Goal: Check status: Check status

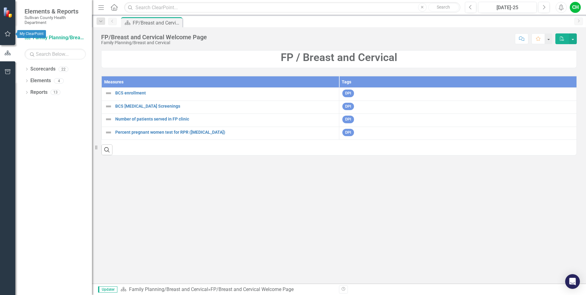
click at [7, 32] on icon "button" at bounding box center [8, 33] width 6 height 5
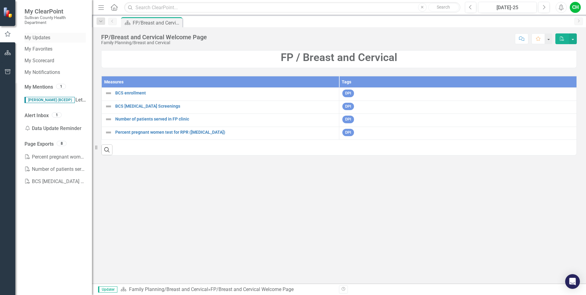
click at [44, 35] on link "My Updates" at bounding box center [55, 37] width 61 height 7
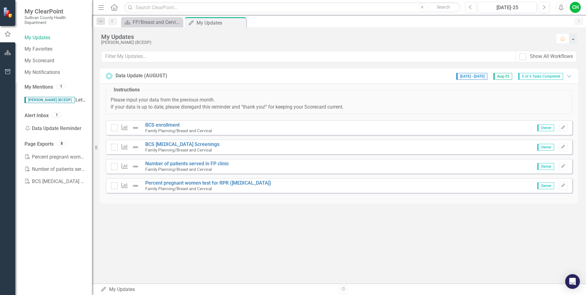
click at [477, 76] on span "[DATE] - [DATE]" at bounding box center [471, 76] width 31 height 7
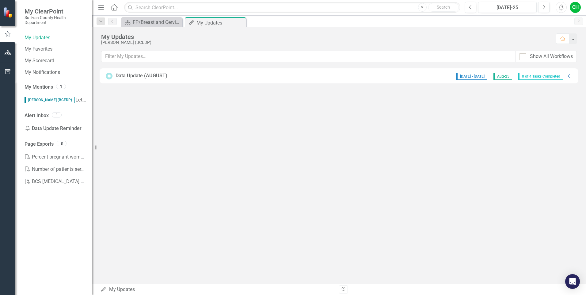
click at [477, 76] on span "[DATE] - [DATE]" at bounding box center [471, 76] width 31 height 7
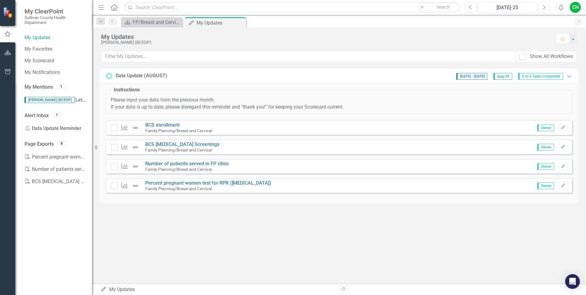
click at [570, 78] on icon "Expanded" at bounding box center [569, 76] width 6 height 5
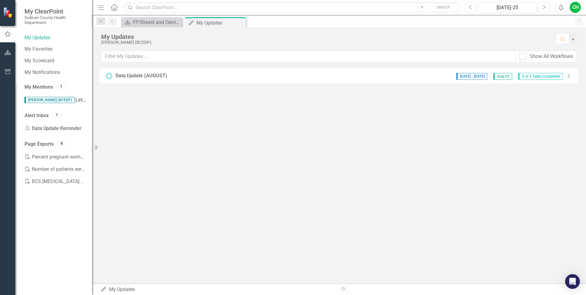
click at [570, 78] on icon at bounding box center [569, 76] width 2 height 4
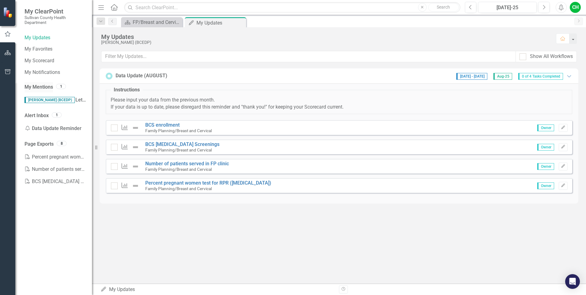
click at [46, 87] on link "My Mentions" at bounding box center [39, 87] width 29 height 7
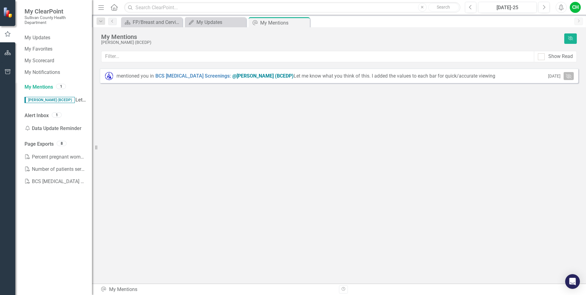
click at [568, 75] on icon "[PERSON_NAME]" at bounding box center [569, 76] width 6 height 5
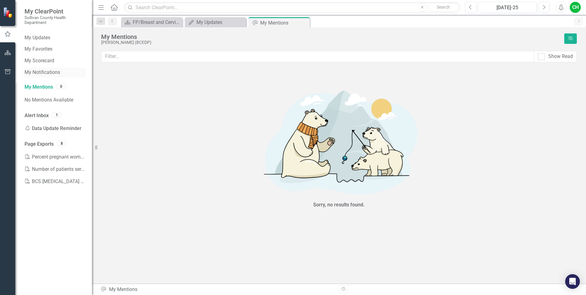
click at [39, 69] on link "My Notifications" at bounding box center [55, 72] width 61 height 7
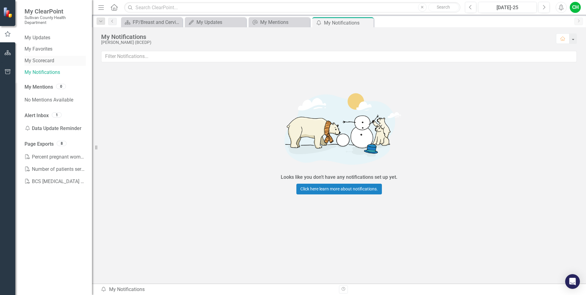
click at [39, 60] on link "My Scorecard" at bounding box center [55, 60] width 61 height 7
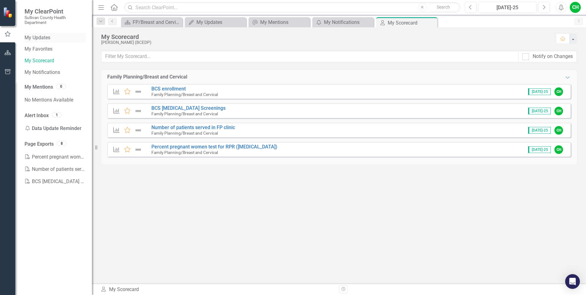
click at [36, 36] on link "My Updates" at bounding box center [55, 37] width 61 height 7
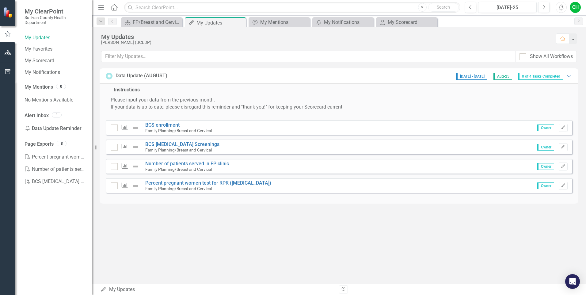
click at [500, 77] on span "Aug-25" at bounding box center [503, 76] width 19 height 7
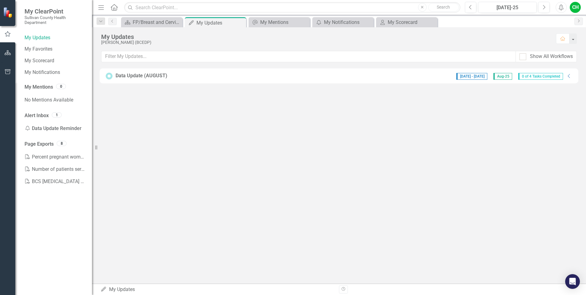
click at [500, 77] on span "Aug-25" at bounding box center [503, 76] width 19 height 7
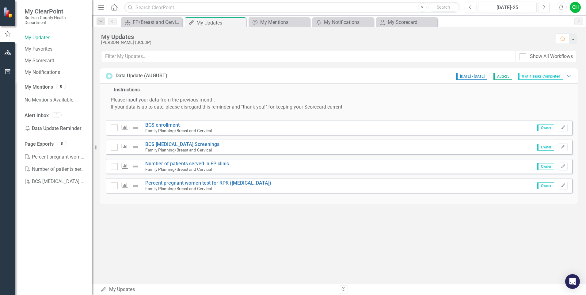
click at [476, 76] on span "[DATE] - [DATE]" at bounding box center [471, 76] width 31 height 7
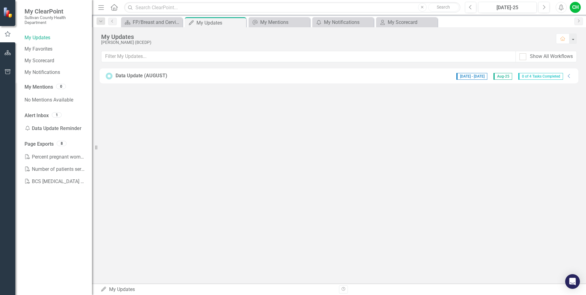
click at [476, 76] on span "[DATE] - [DATE]" at bounding box center [471, 76] width 31 height 7
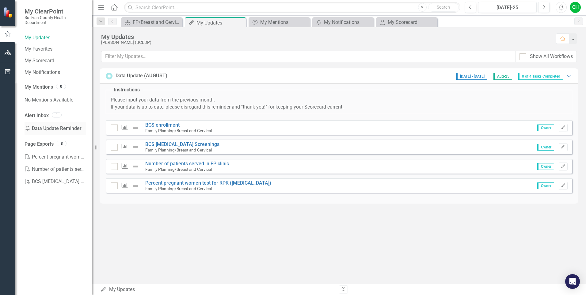
click at [69, 126] on div "Notification Data Update Reminder" at bounding box center [55, 128] width 61 height 12
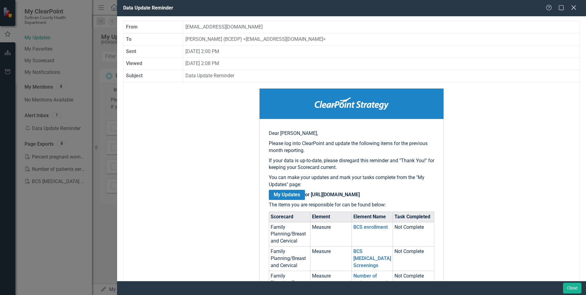
click at [577, 10] on icon "Close" at bounding box center [574, 8] width 8 height 6
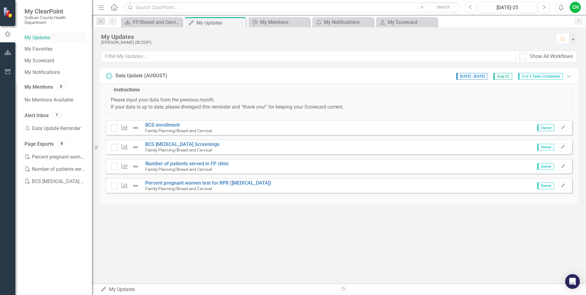
click at [38, 36] on link "My Updates" at bounding box center [55, 37] width 61 height 7
click at [41, 12] on span "My ClearPoint" at bounding box center [55, 11] width 61 height 7
